Goal: Task Accomplishment & Management: Manage account settings

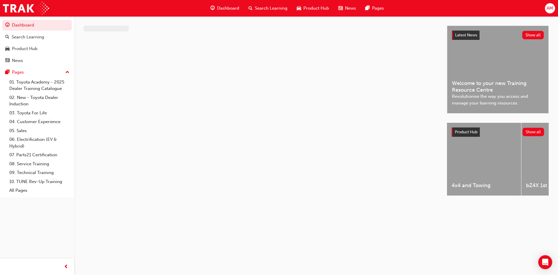
click at [549, 8] on span "AM" at bounding box center [550, 8] width 6 height 7
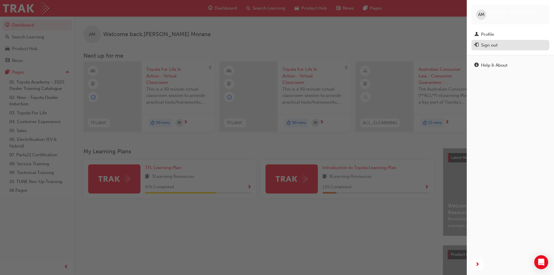
click at [496, 44] on div "Sign out" at bounding box center [489, 45] width 17 height 7
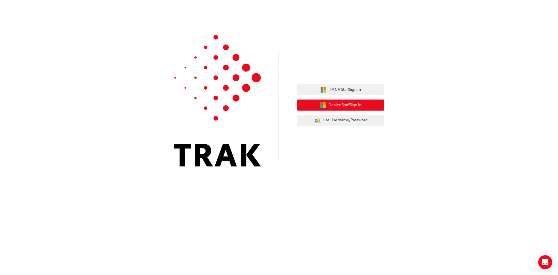
click at [360, 108] on span "Dealer Staff Sign In" at bounding box center [345, 105] width 33 height 7
